Goal: Information Seeking & Learning: Learn about a topic

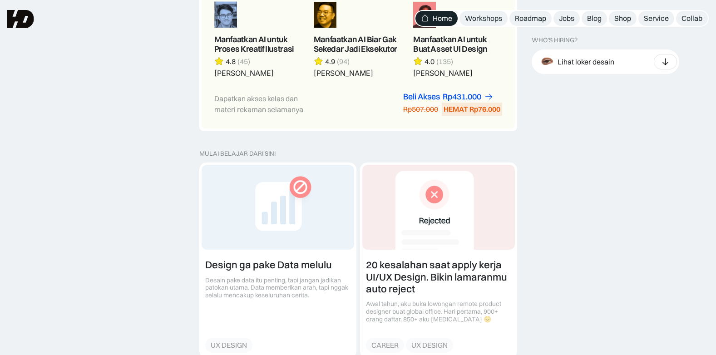
scroll to position [863, 0]
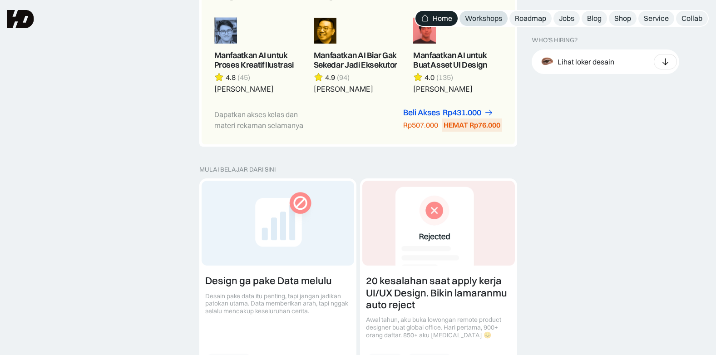
click at [488, 15] on div "Workshops" at bounding box center [483, 19] width 37 height 10
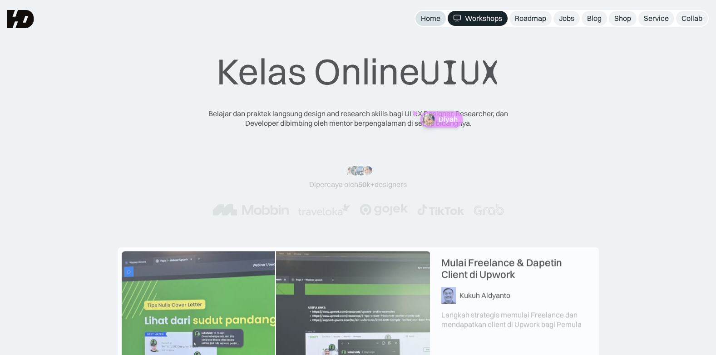
click at [434, 21] on div "Home" at bounding box center [431, 19] width 20 height 10
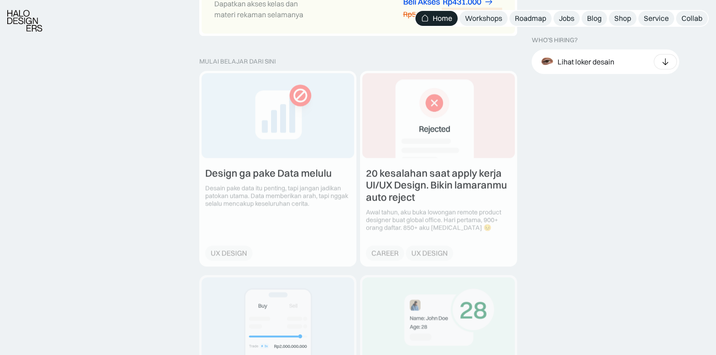
scroll to position [1089, 0]
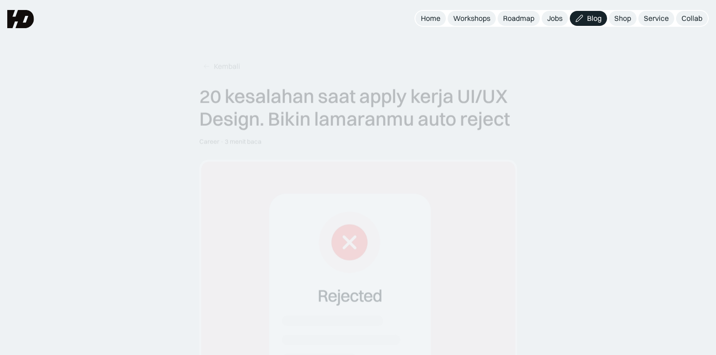
drag, startPoint x: 0, startPoint y: 0, endPoint x: -2, endPoint y: 271, distance: 271.5
click at [0, 271] on html "Home Workshops Roadmap Jobs Blog Shop Service Collab MENU "Design yang cakep ad…" at bounding box center [358, 177] width 716 height 355
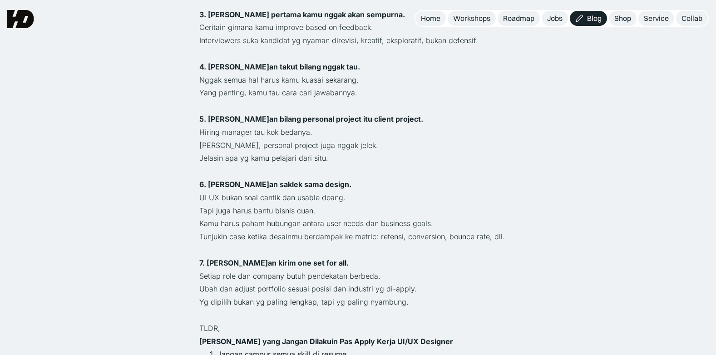
scroll to position [681, 0]
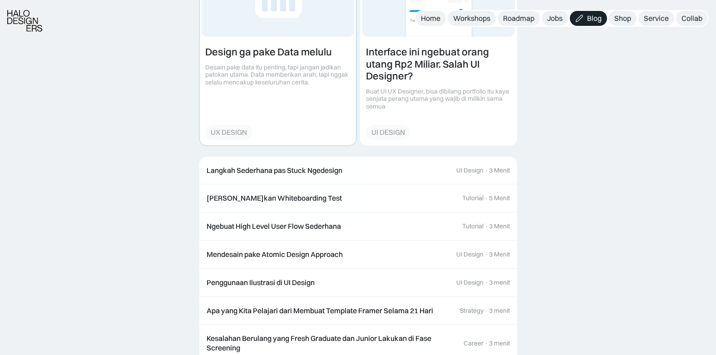
scroll to position [1634, 0]
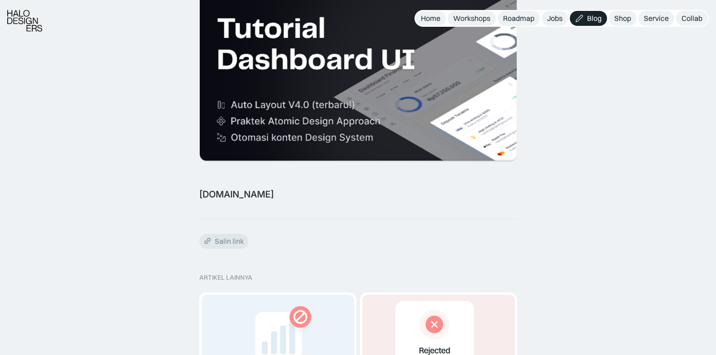
scroll to position [1543, 0]
